Goal: Task Accomplishment & Management: Manage account settings

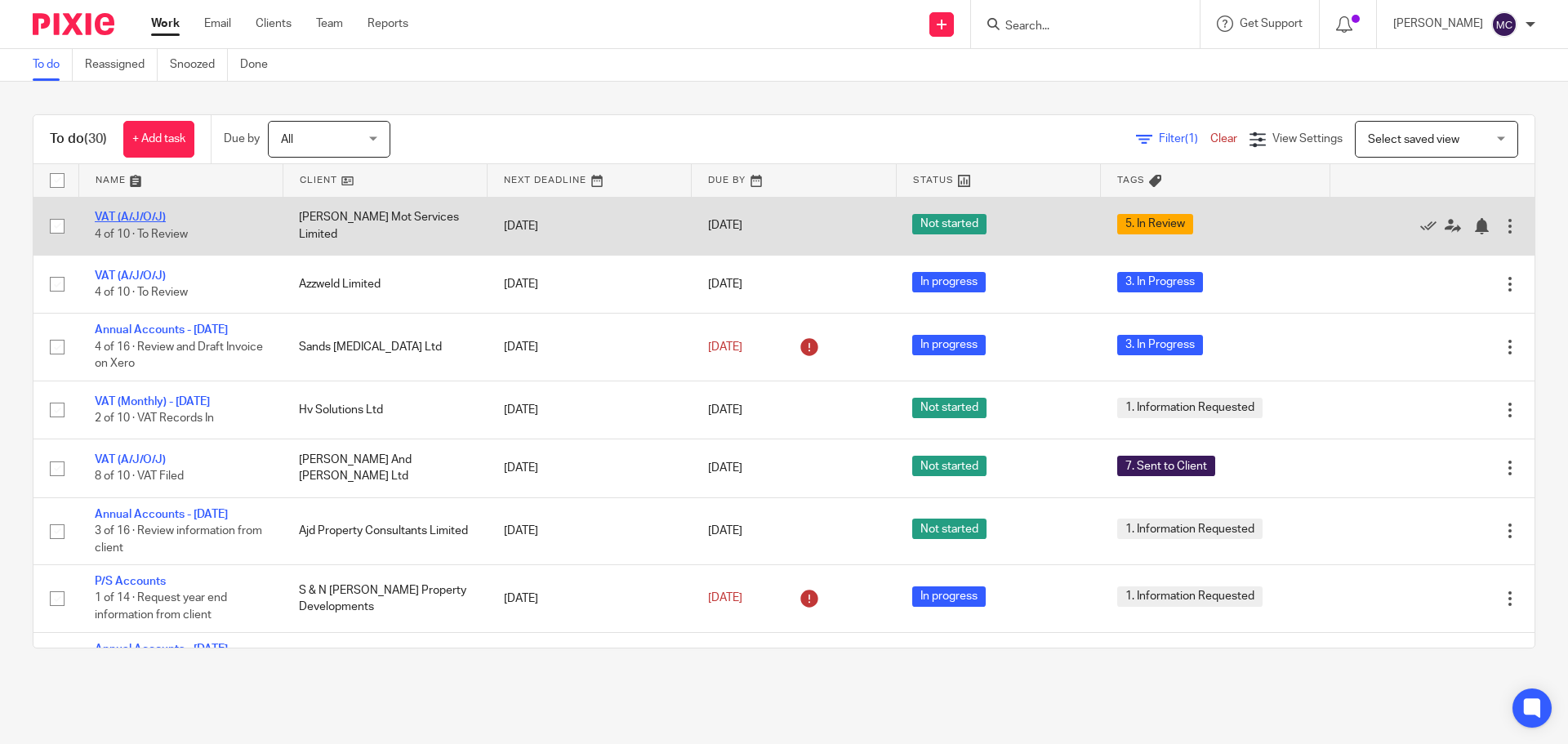
click at [145, 218] on link "VAT (A/J/O/J)" at bounding box center [130, 217] width 71 height 11
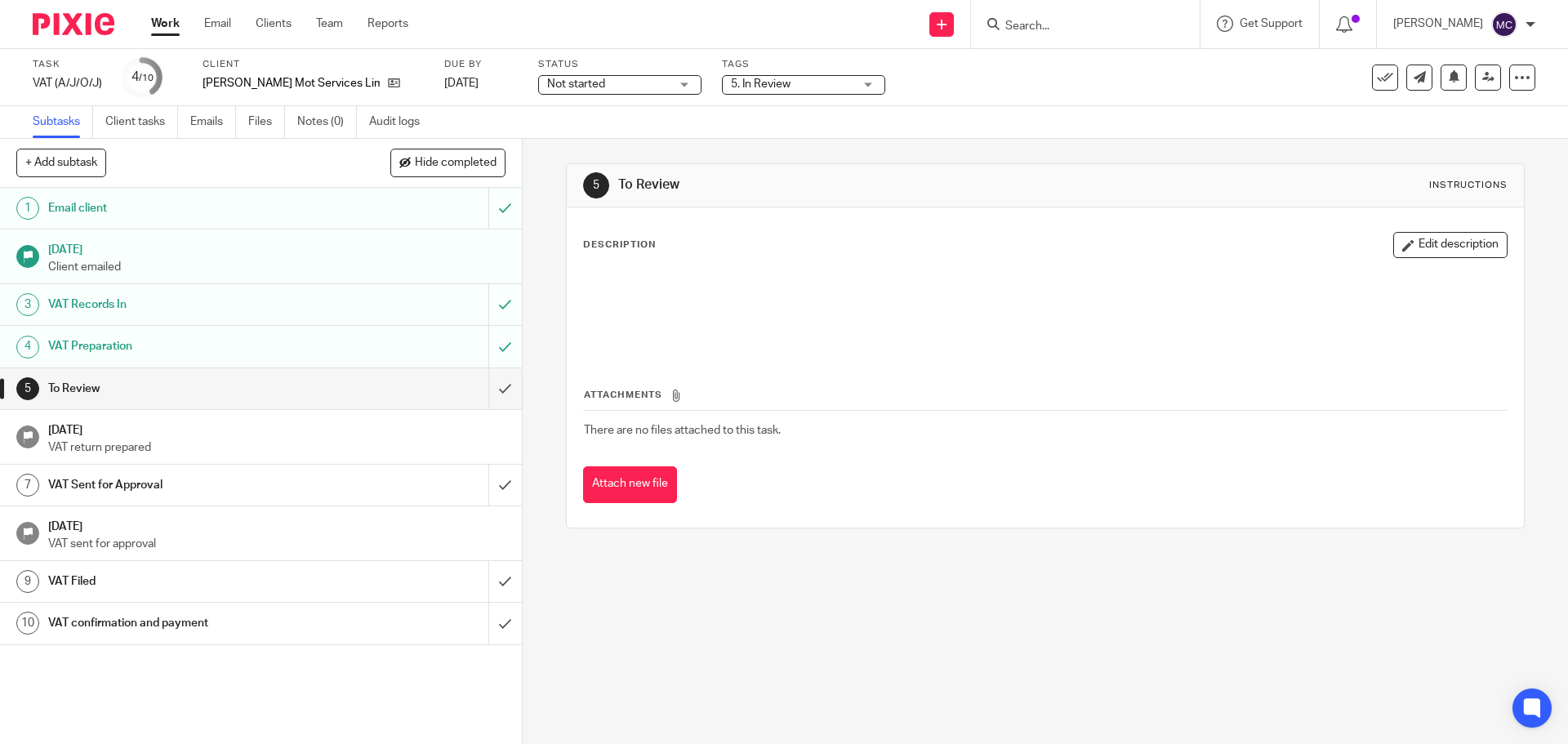
click at [651, 83] on div "Not started Not started" at bounding box center [619, 84] width 163 height 19
click at [582, 137] on li "In progress" at bounding box center [580, 144] width 162 height 33
click at [162, 18] on link "Work" at bounding box center [165, 24] width 29 height 17
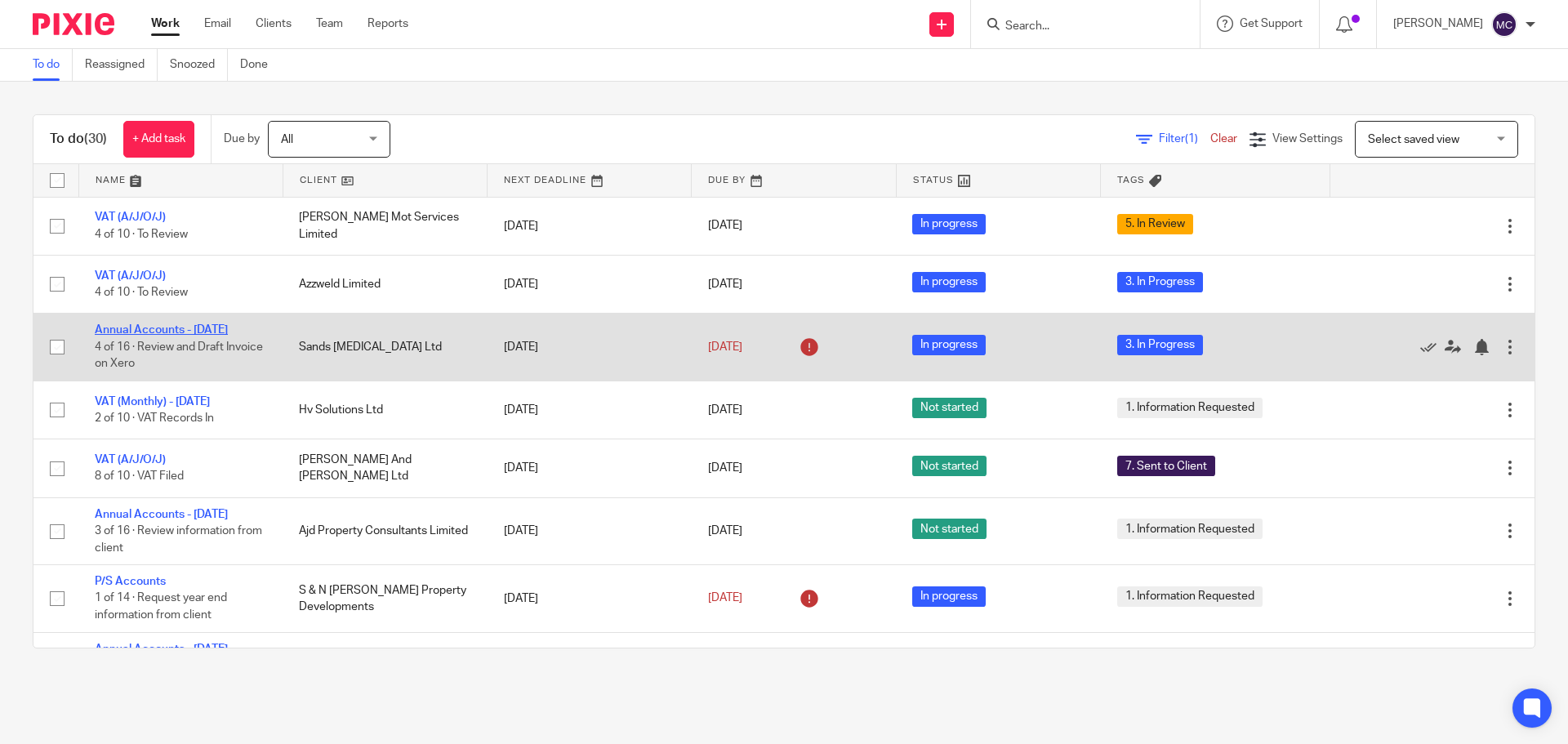
click at [191, 325] on link "Annual Accounts - [DATE]" at bounding box center [161, 329] width 133 height 11
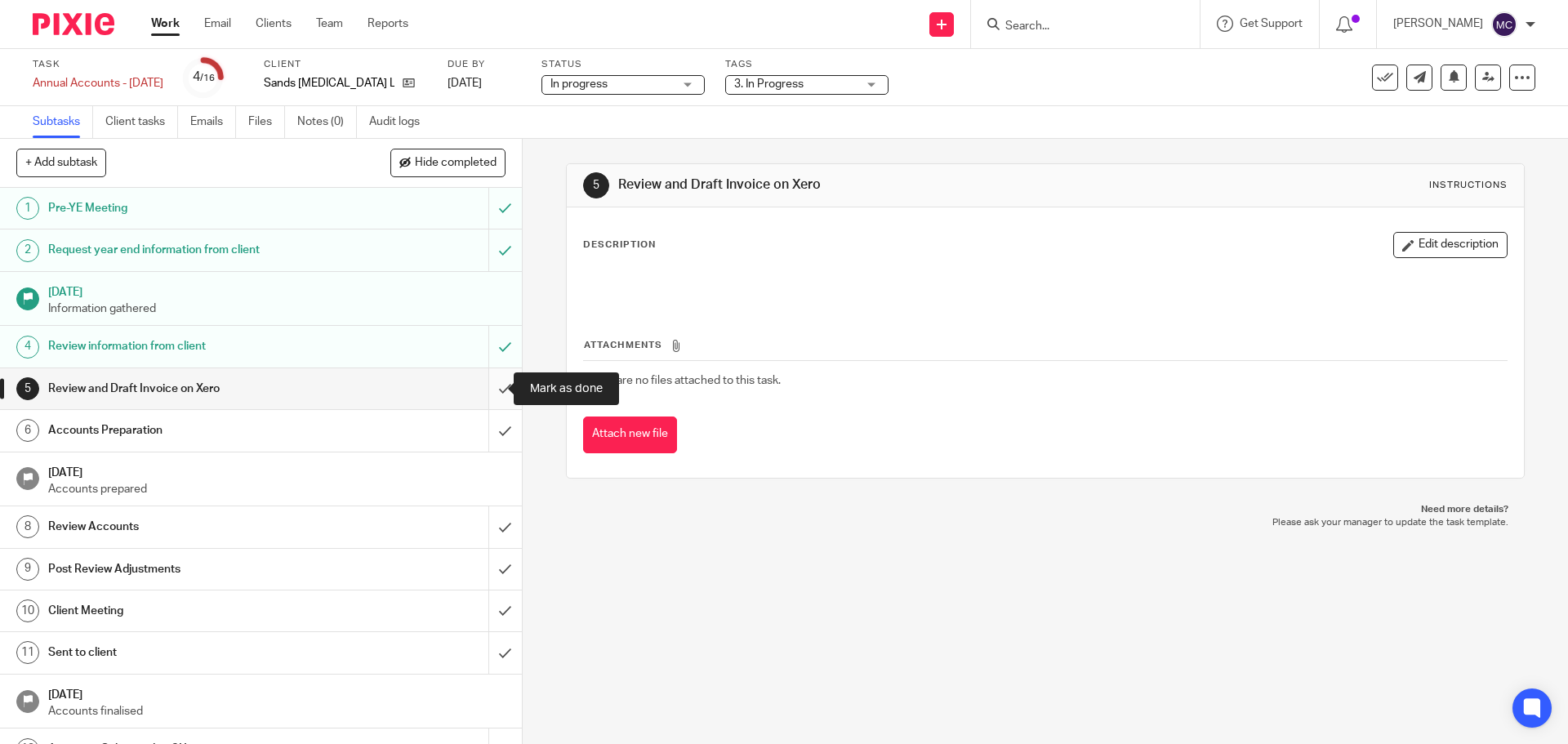
click at [483, 385] on input "submit" at bounding box center [261, 389] width 522 height 41
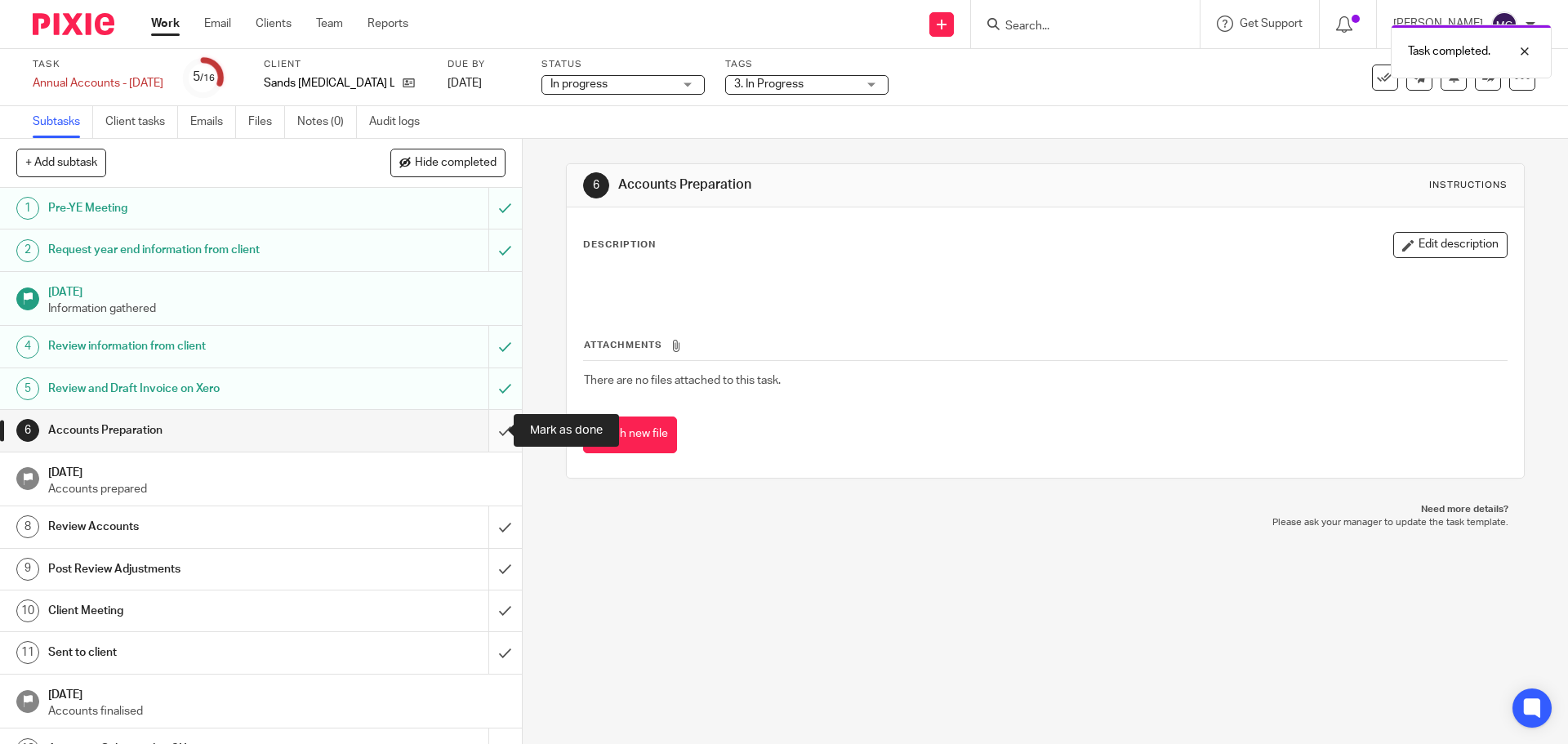
click at [497, 427] on input "submit" at bounding box center [261, 430] width 522 height 41
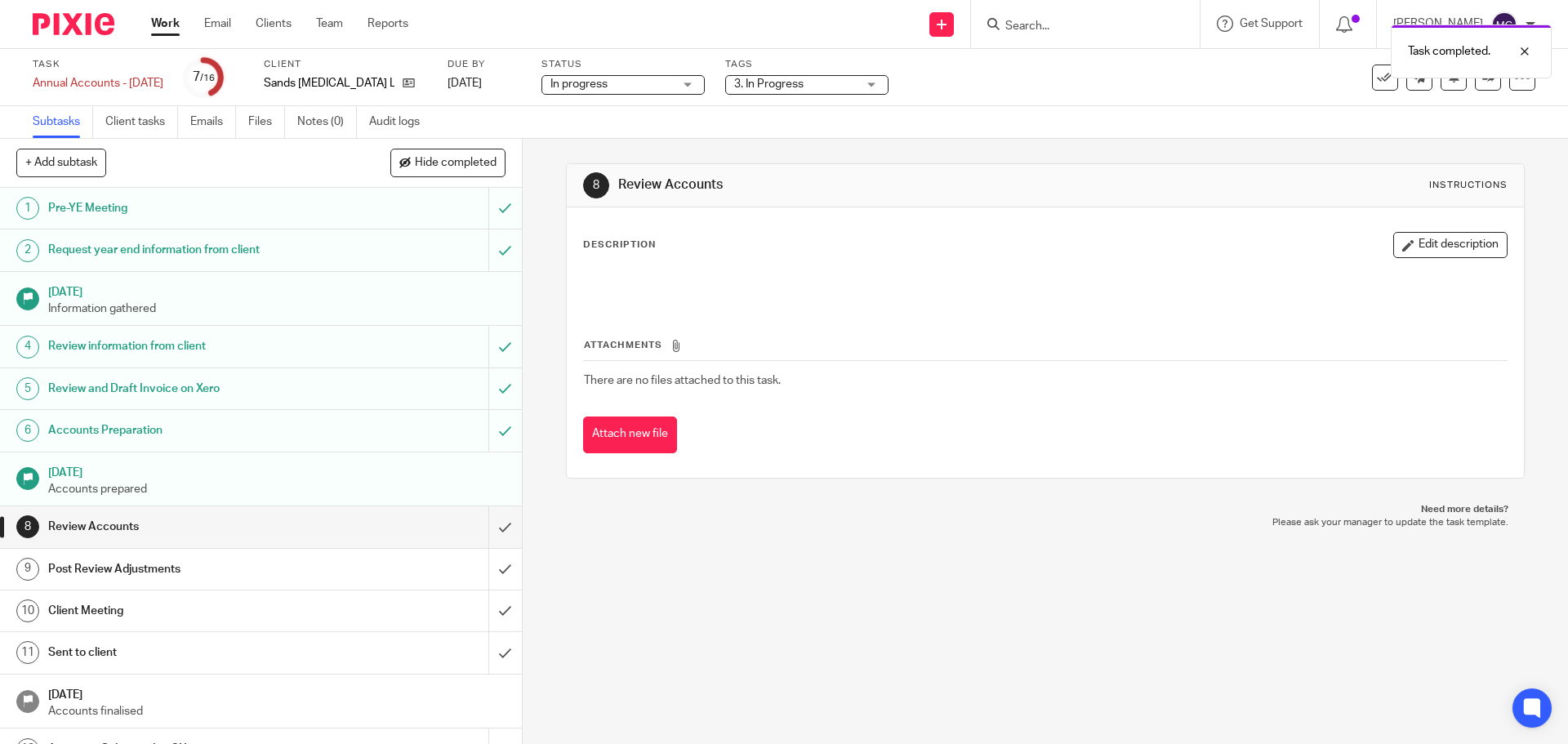
click at [889, 81] on div "3. In Progress" at bounding box center [806, 84] width 163 height 19
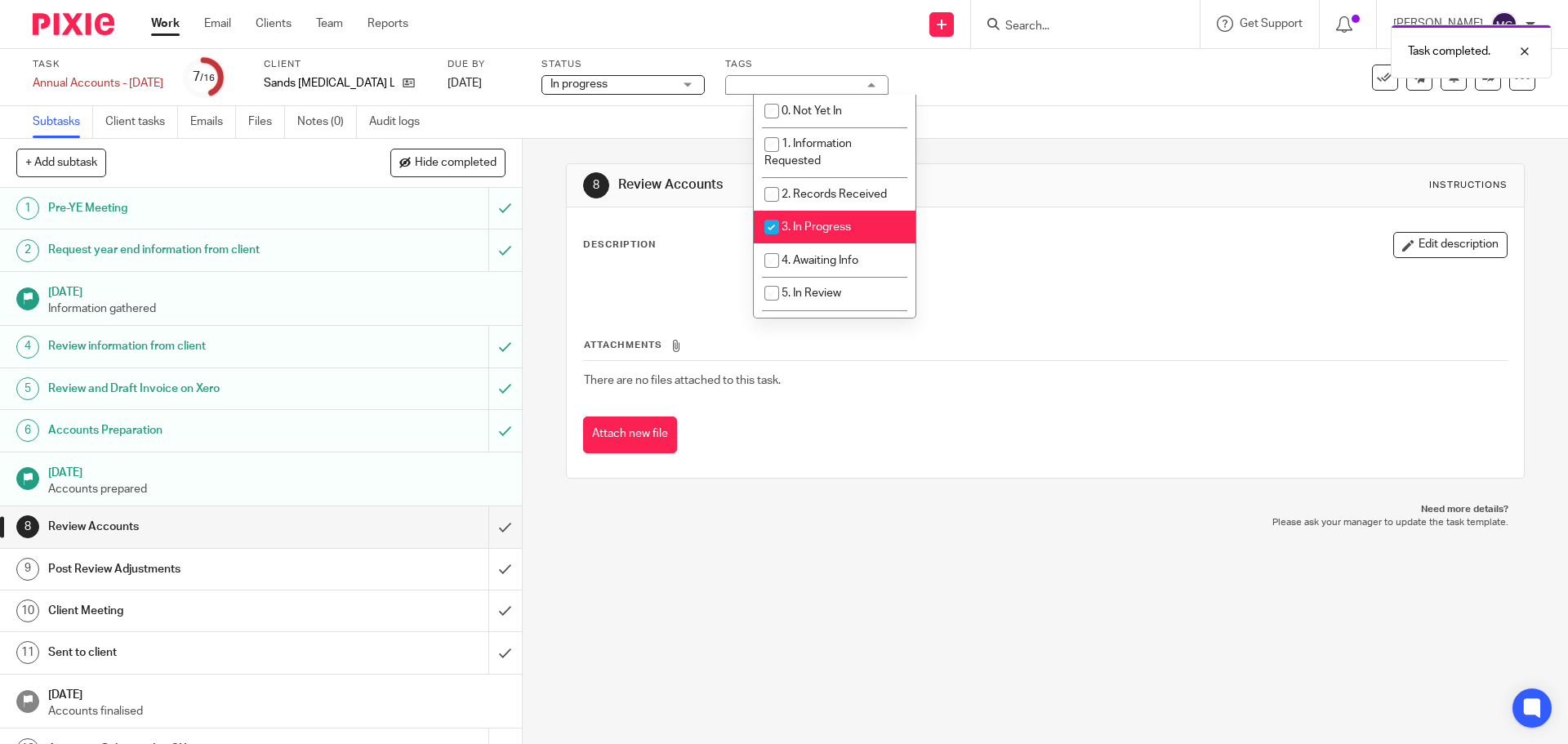
click at [804, 216] on li "3. In Progress" at bounding box center [834, 228] width 162 height 33
checkbox input "false"
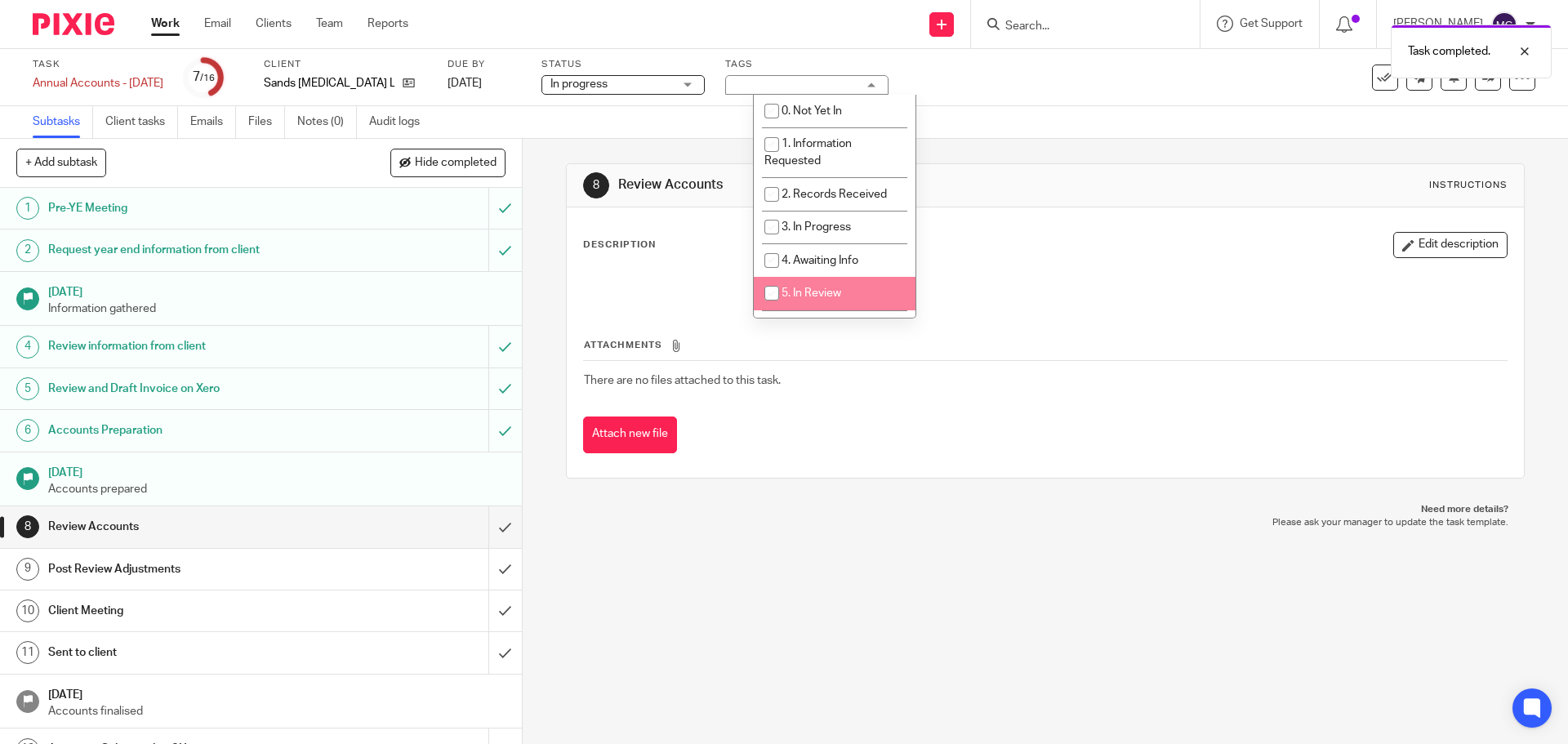
click at [799, 281] on li "5. In Review" at bounding box center [834, 293] width 162 height 33
checkbox input "true"
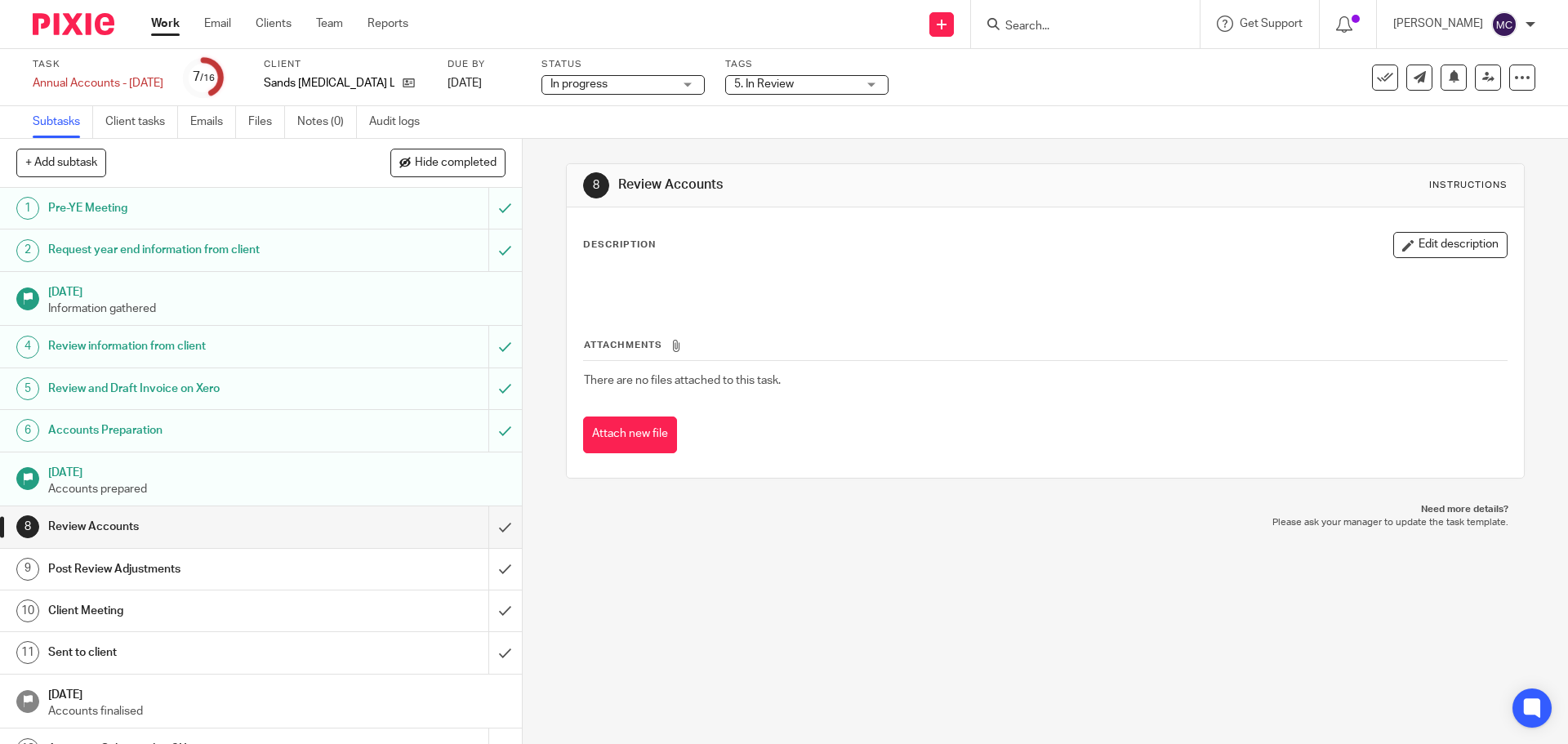
click at [170, 19] on link "Work" at bounding box center [165, 24] width 29 height 17
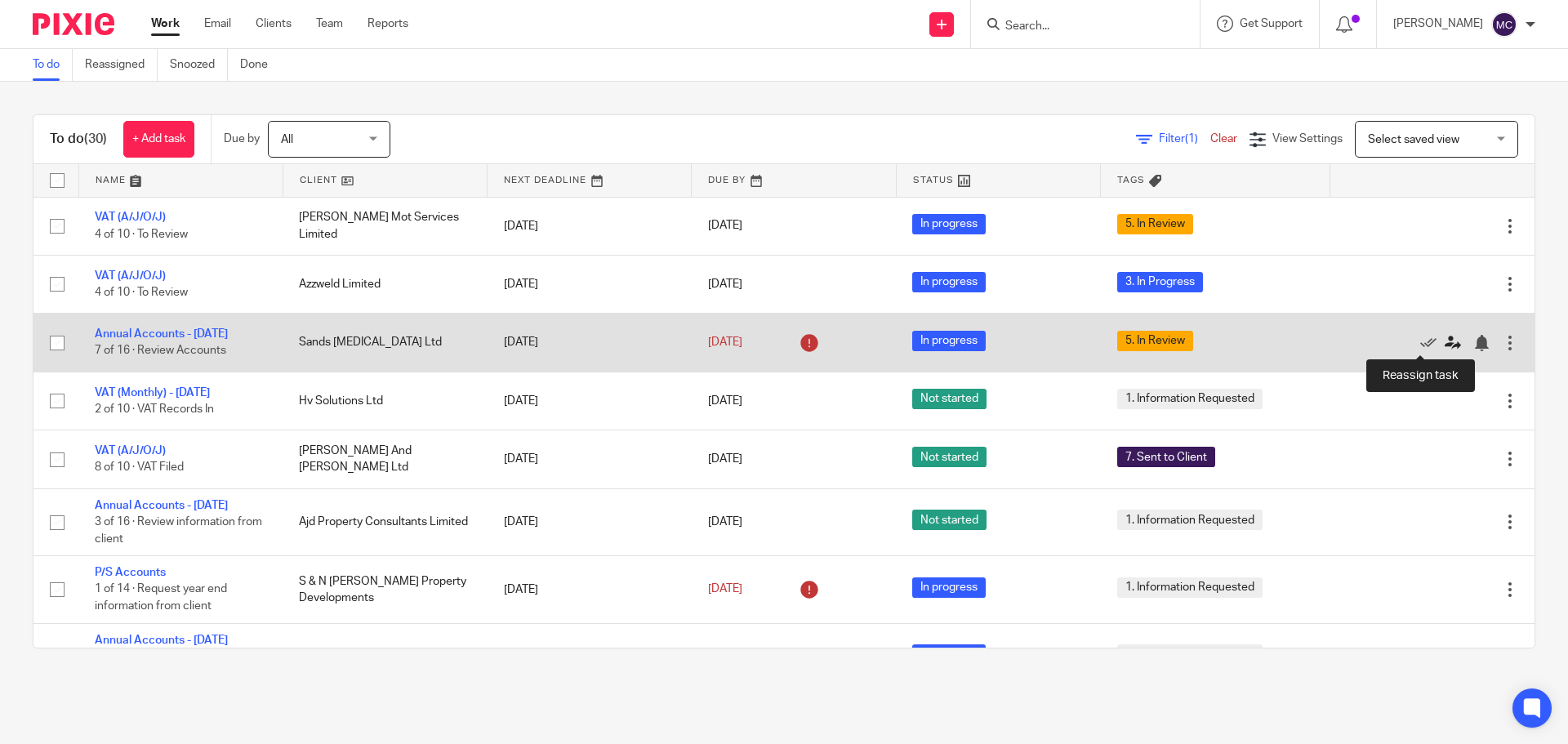
click at [1445, 337] on icon at bounding box center [1453, 343] width 17 height 17
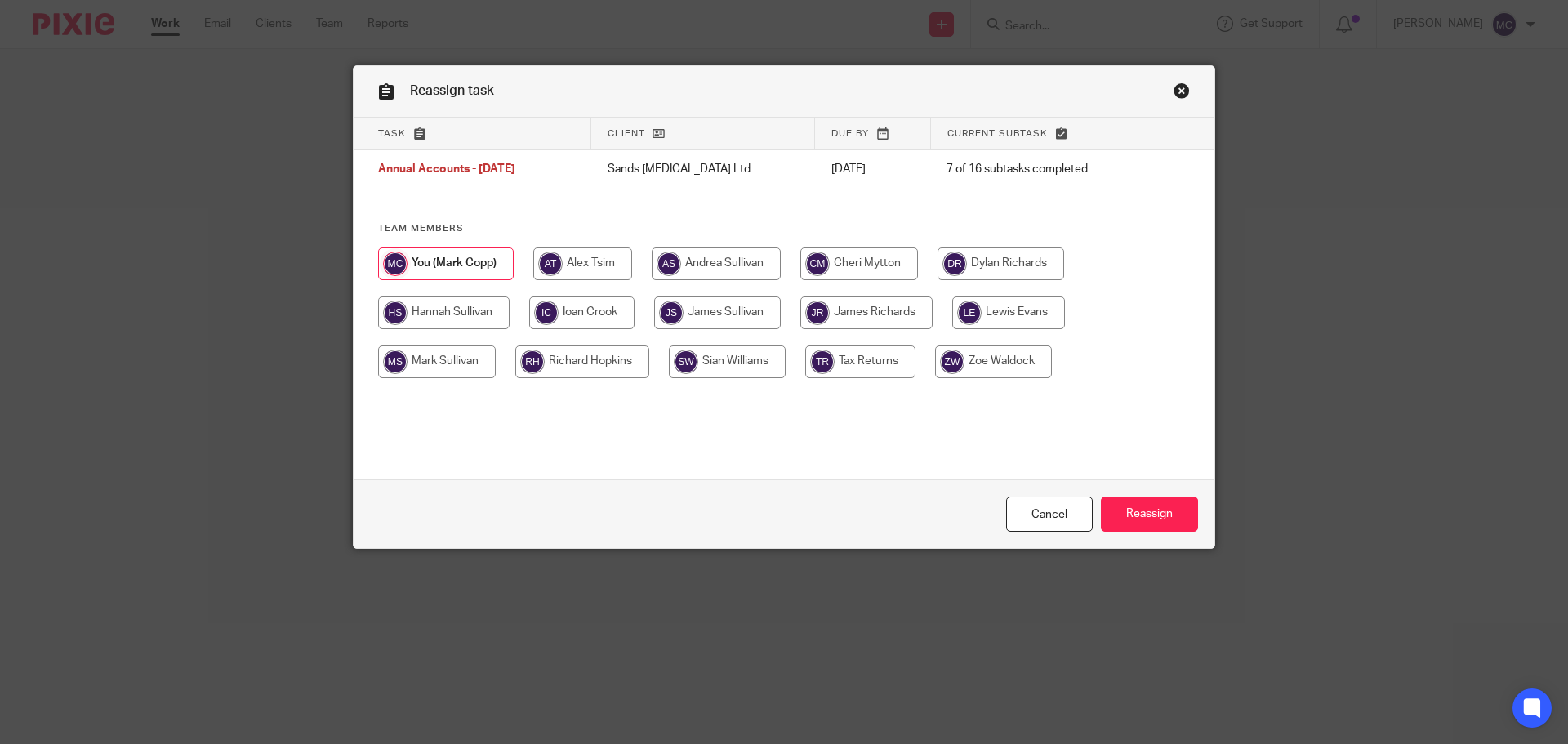
click at [995, 361] on input "radio" at bounding box center [993, 361] width 117 height 32
radio input "true"
click at [1148, 511] on input "Reassign" at bounding box center [1149, 514] width 97 height 35
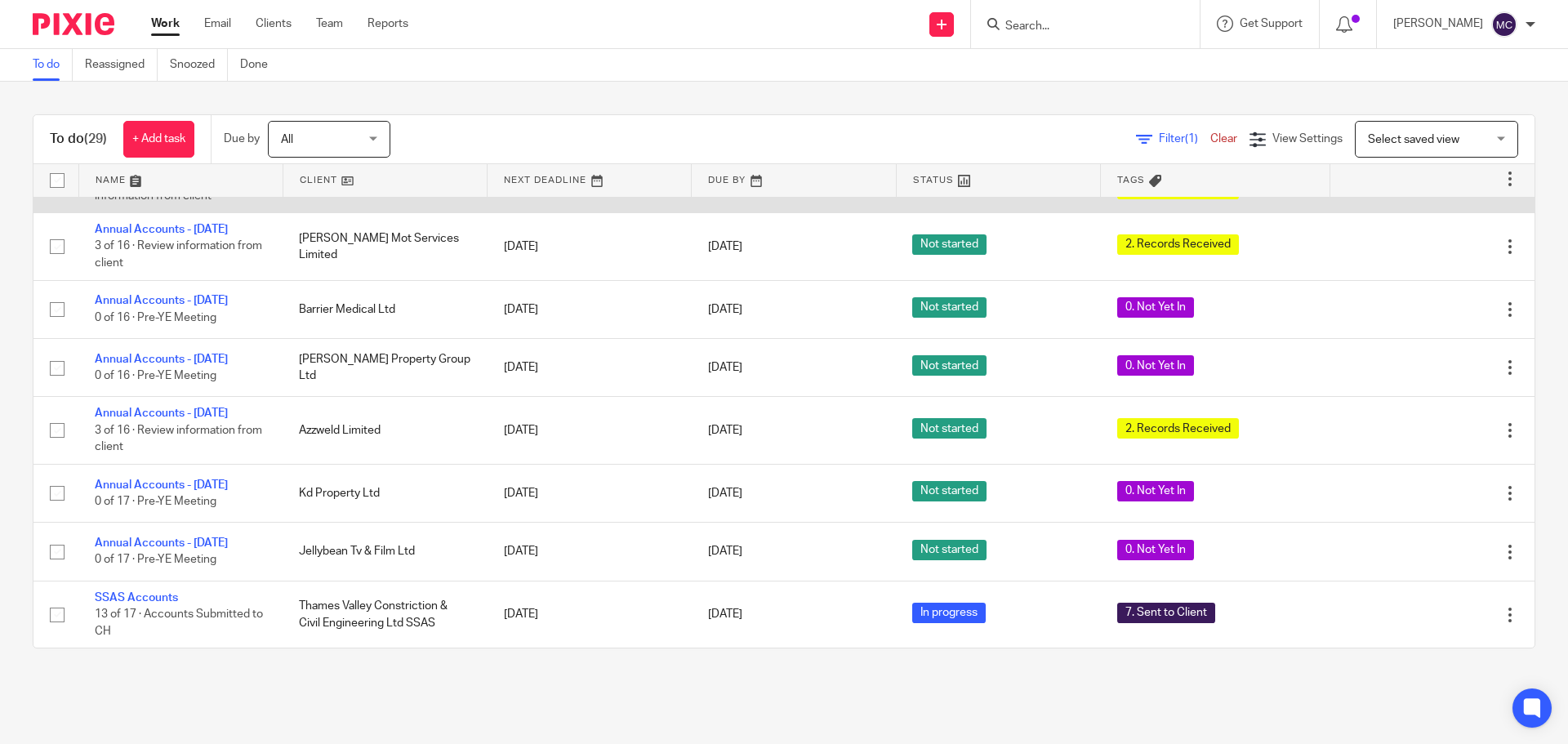
scroll to position [1356, 0]
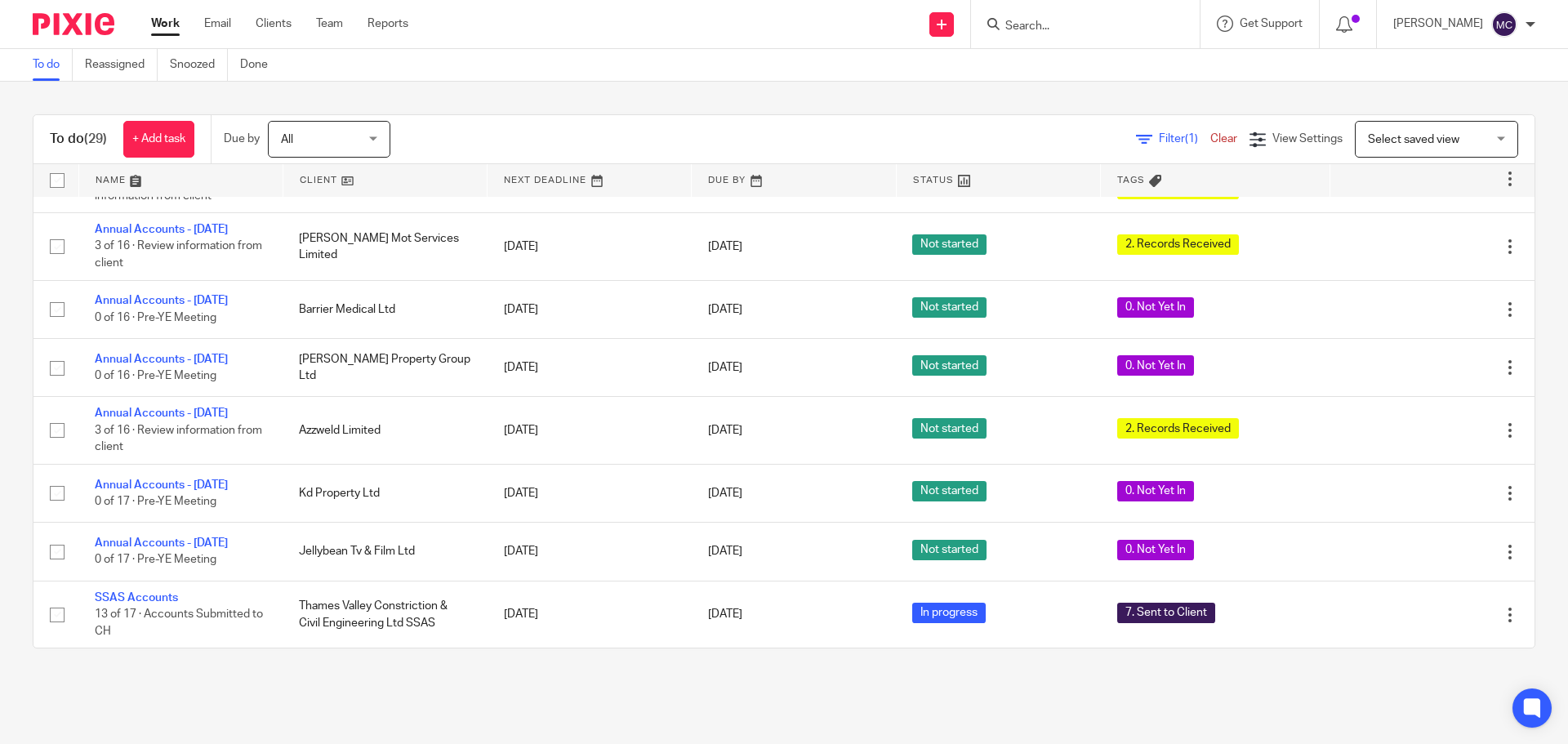
click at [1136, 141] on link "Filter (1)" at bounding box center [1173, 139] width 74 height 11
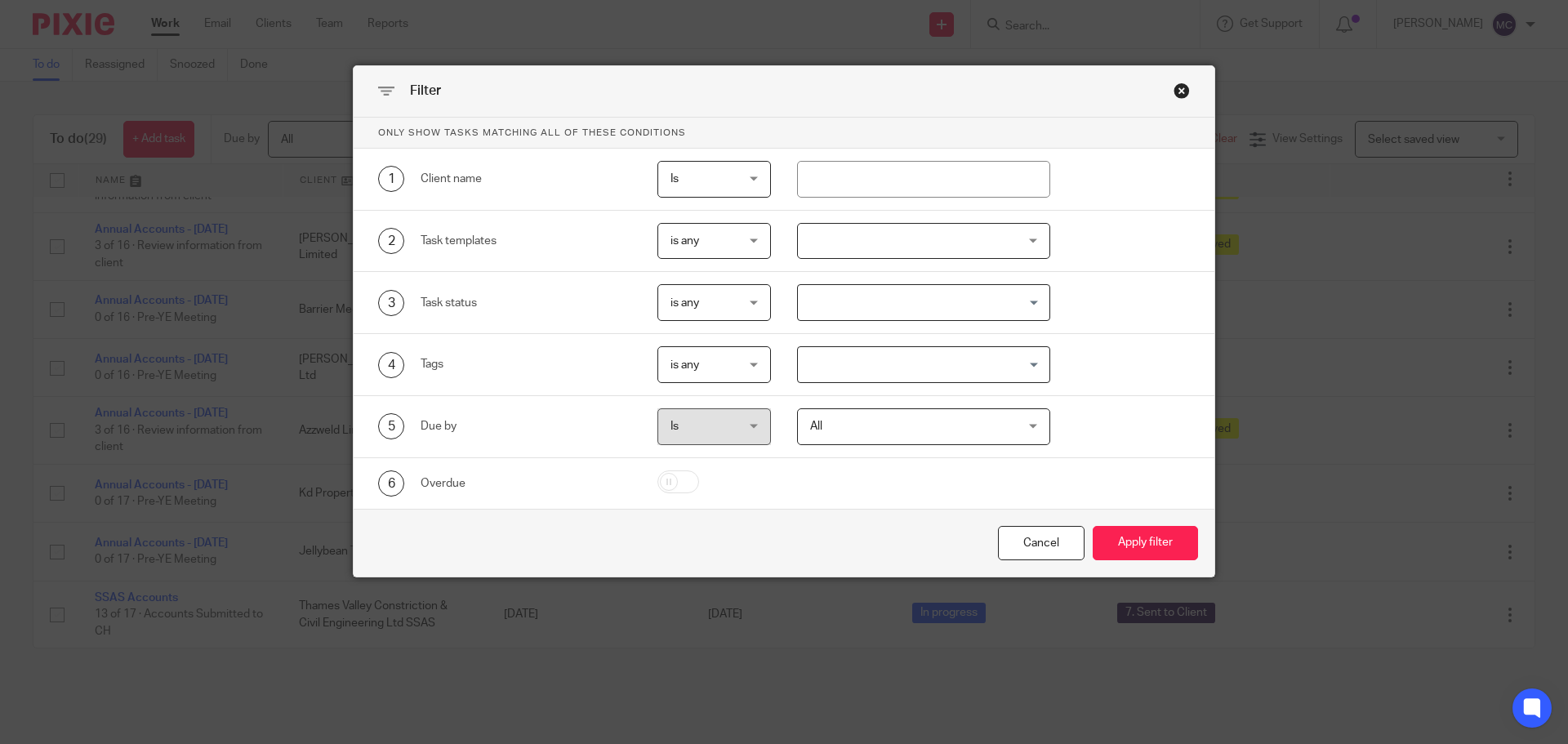
click at [1176, 89] on div "Close this dialog window" at bounding box center [1182, 91] width 17 height 17
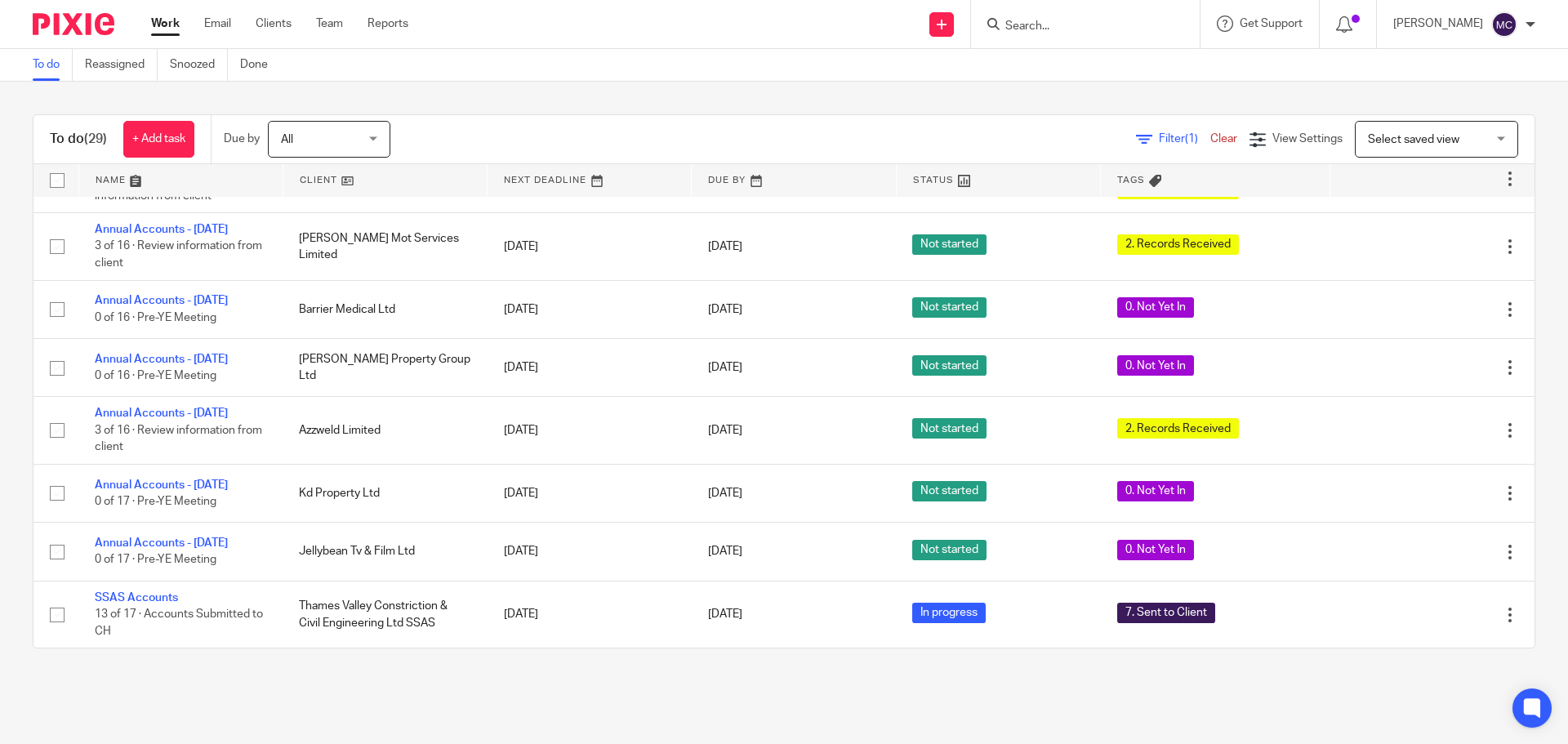
click at [171, 22] on link "Work" at bounding box center [165, 24] width 29 height 17
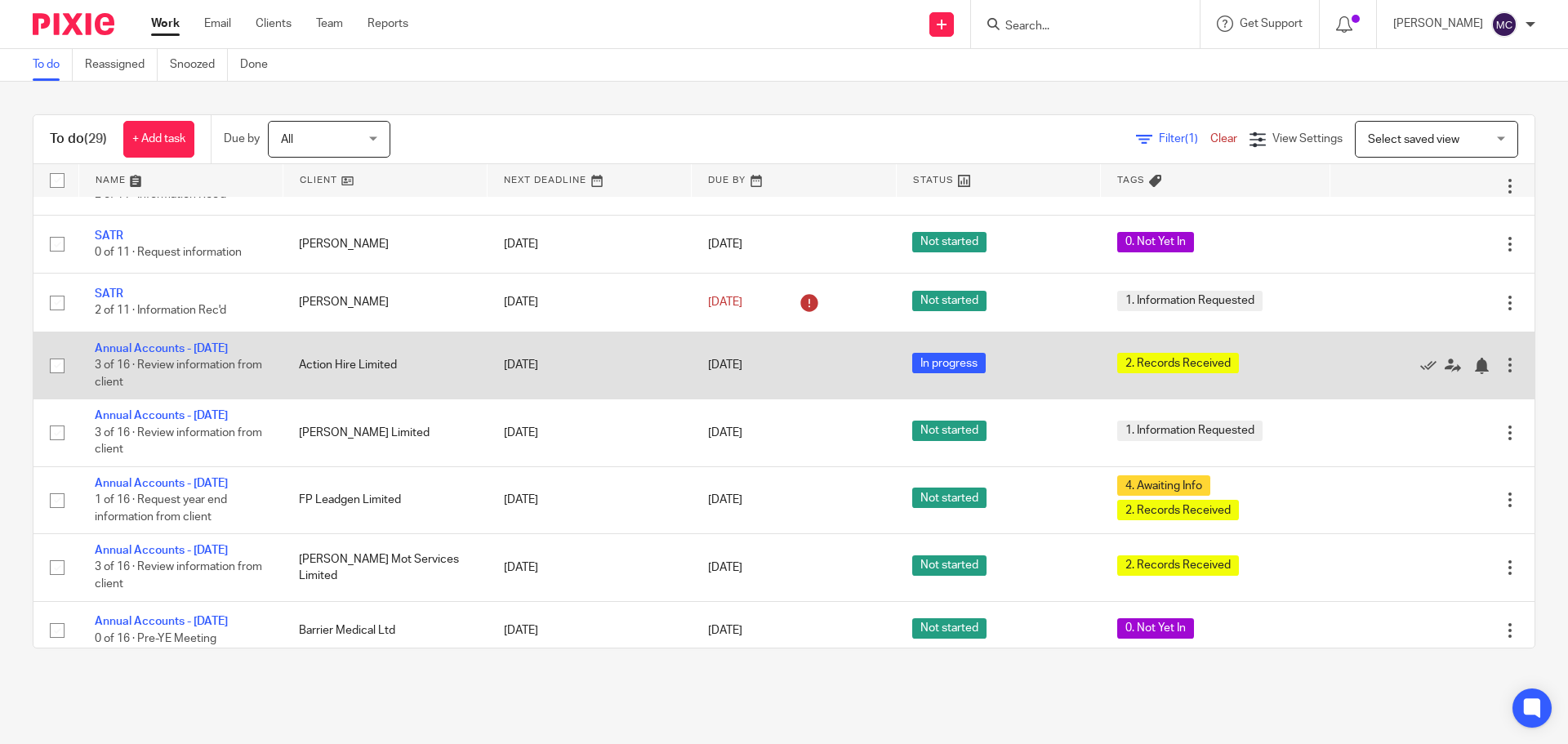
scroll to position [1193, 0]
